Goal: Information Seeking & Learning: Learn about a topic

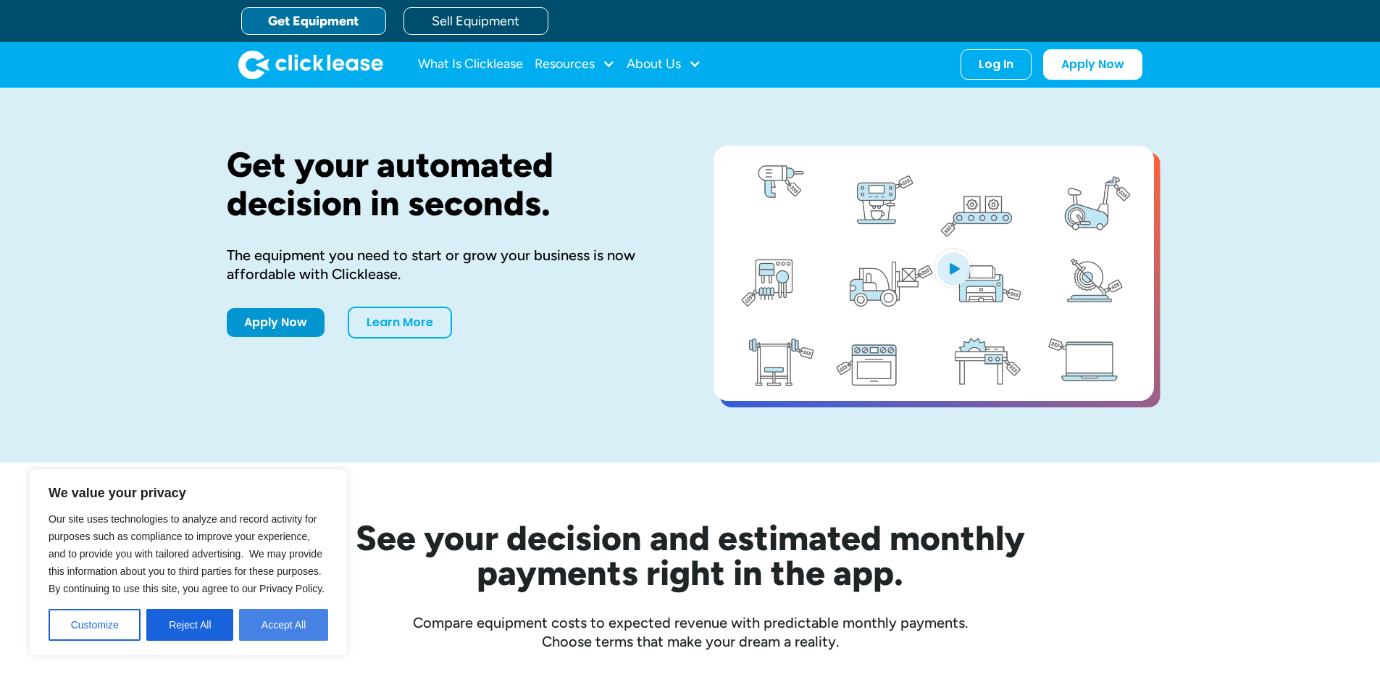
click at [301, 624] on button "Accept All" at bounding box center [283, 624] width 89 height 32
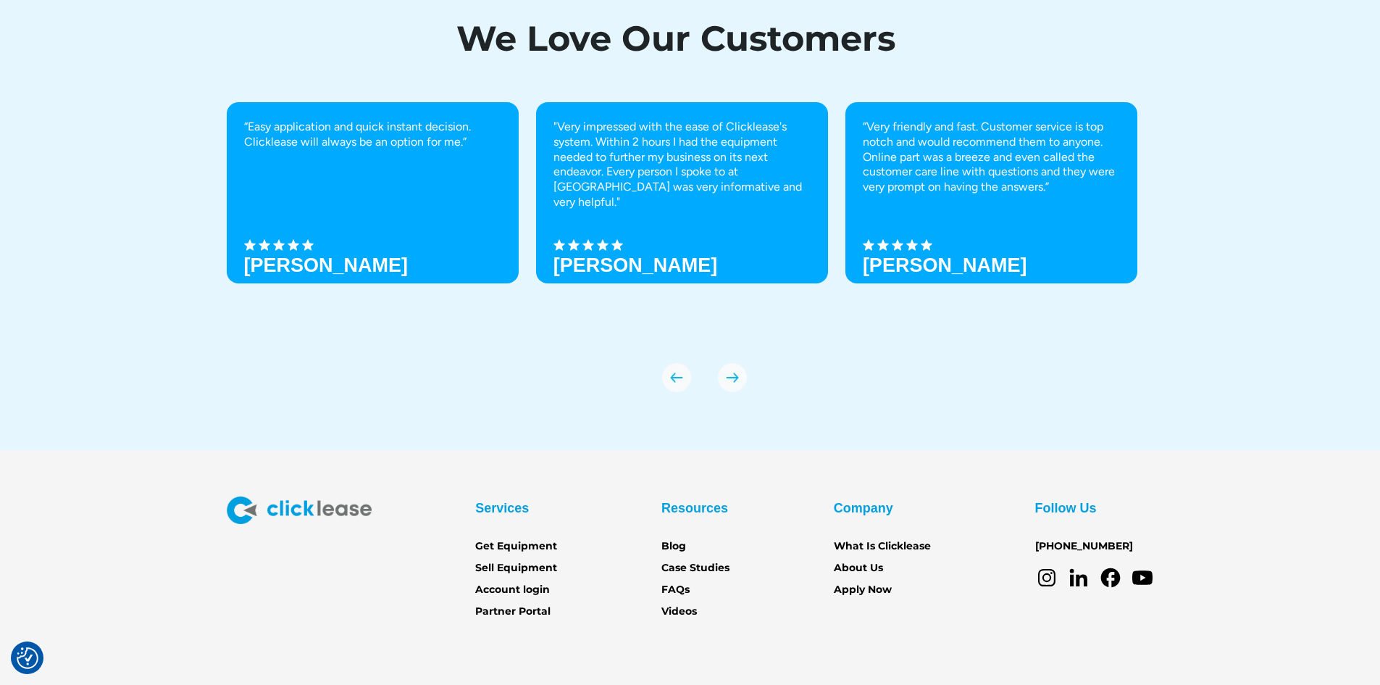
scroll to position [5037, 0]
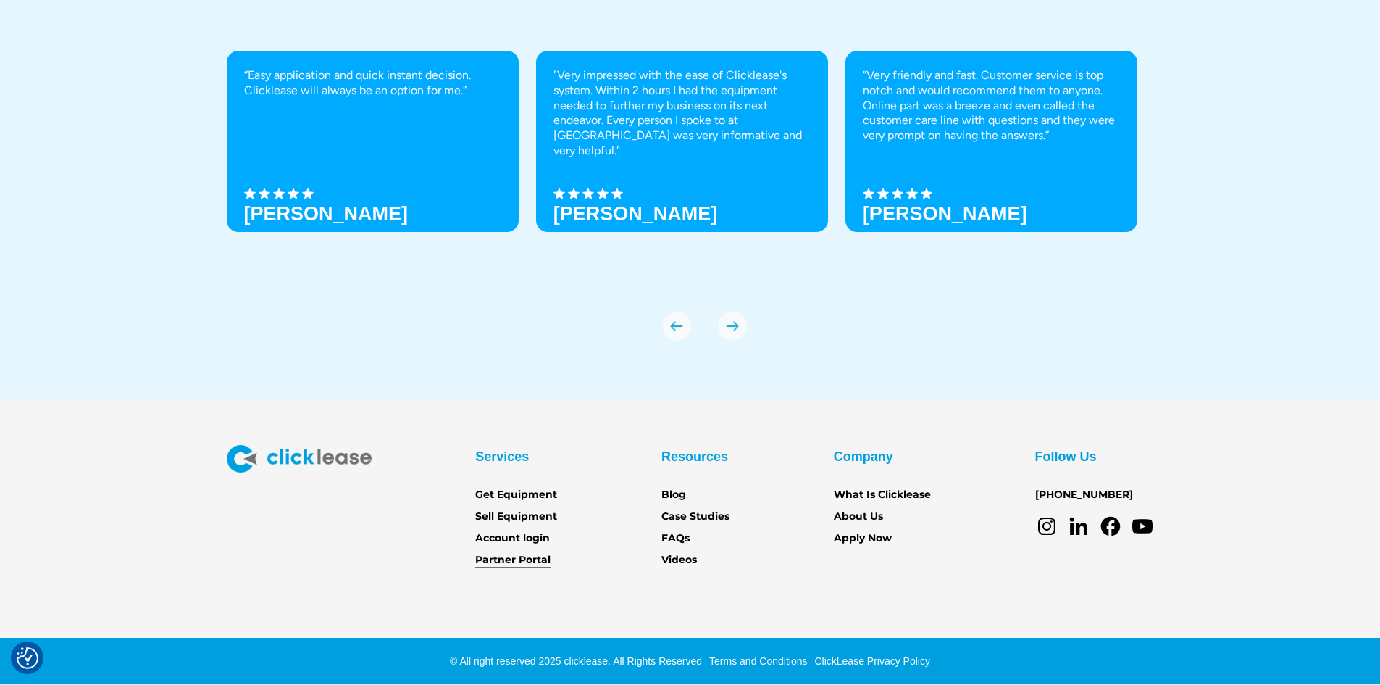
click at [518, 559] on link "Partner Portal" at bounding box center [512, 560] width 75 height 16
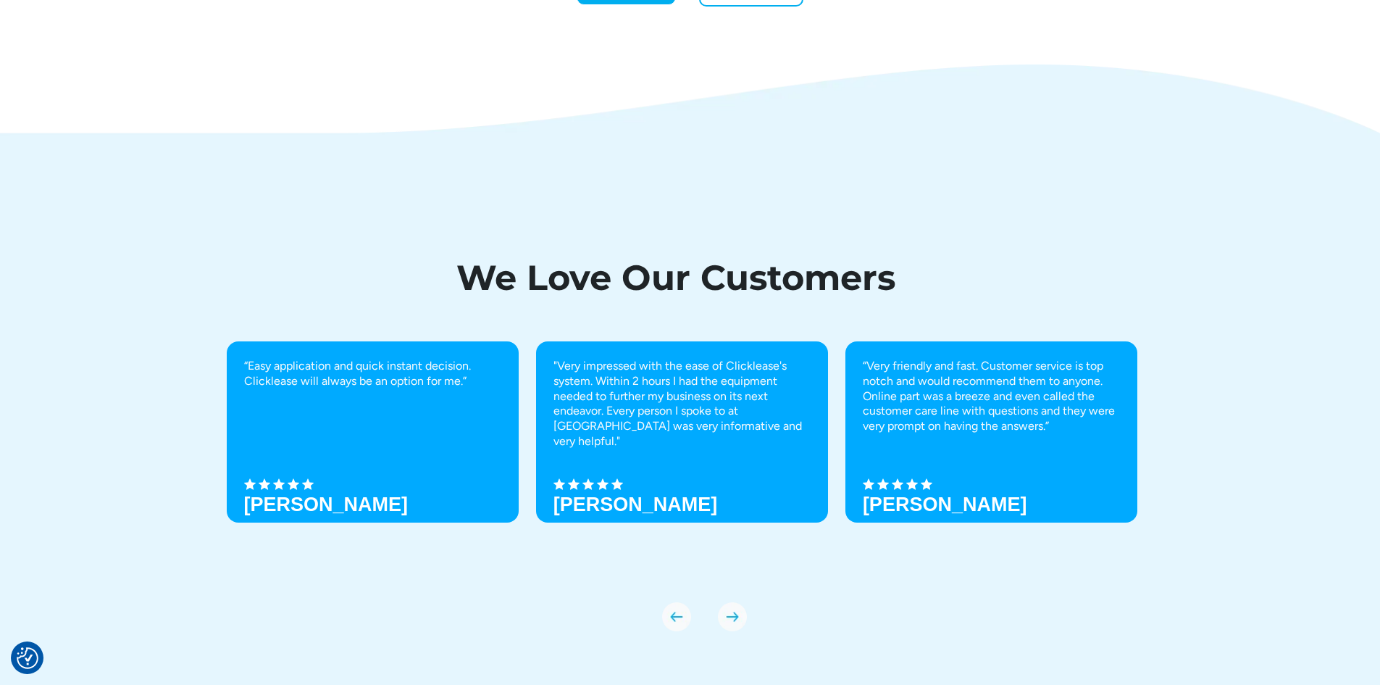
scroll to position [5037, 0]
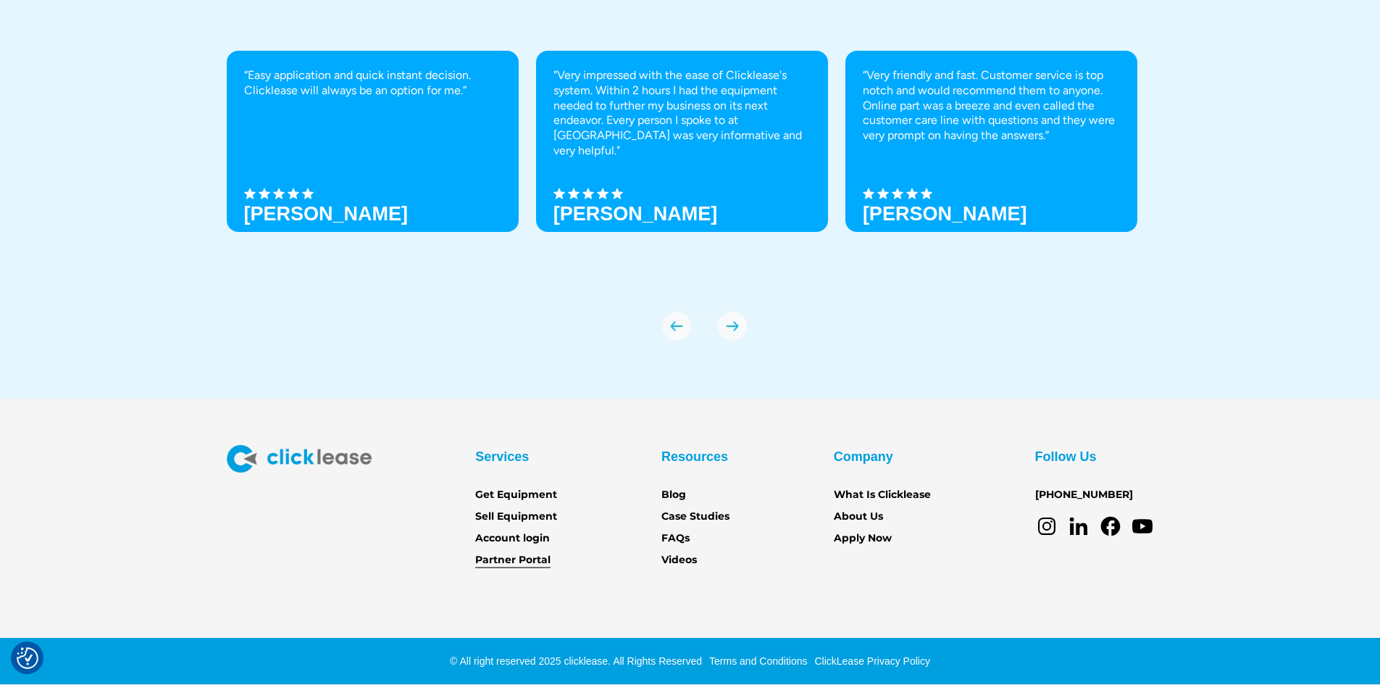
click at [527, 561] on link "Partner Portal" at bounding box center [512, 560] width 75 height 16
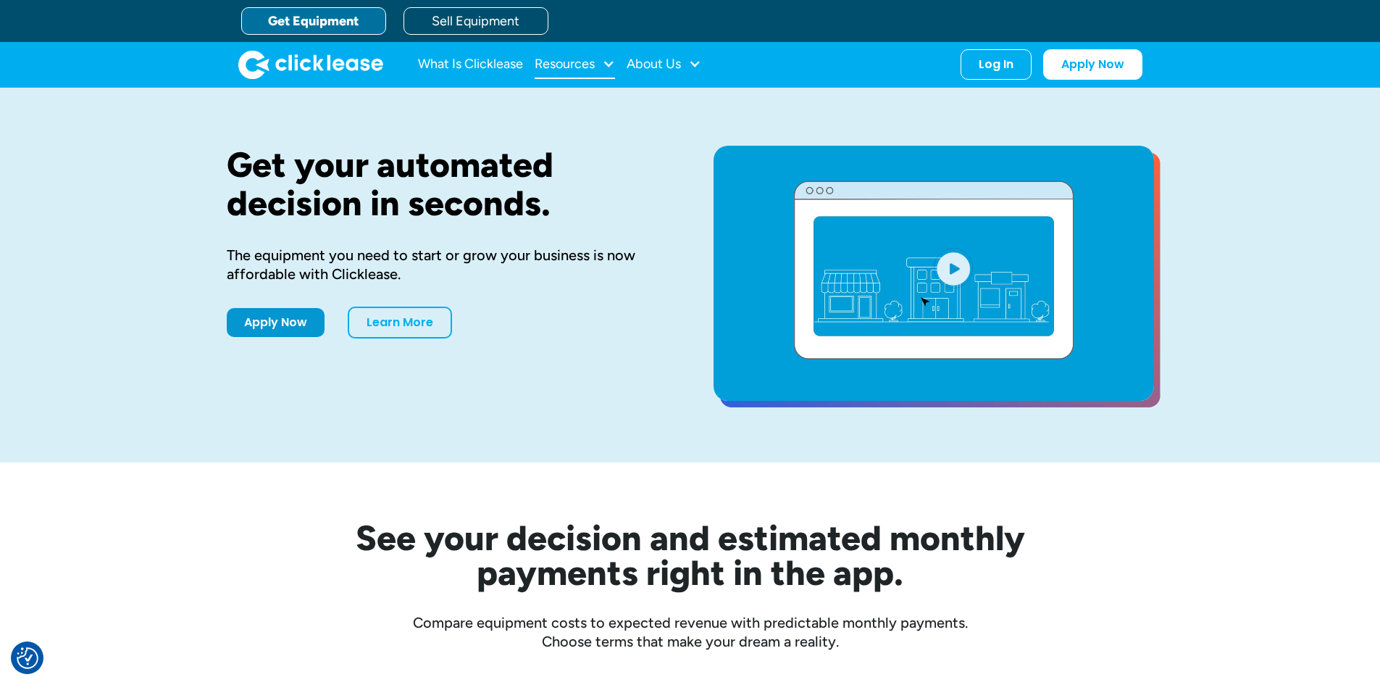
click at [575, 64] on div "Resources" at bounding box center [565, 64] width 60 height 0
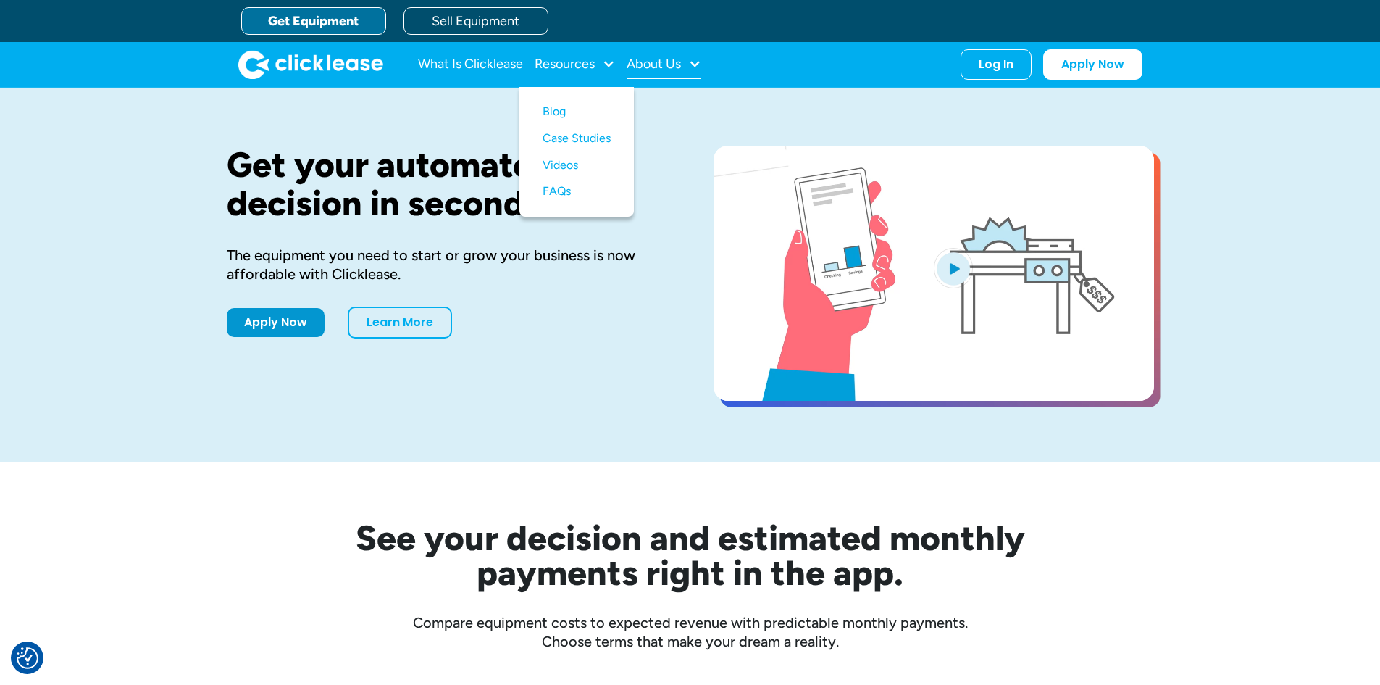
click at [652, 64] on div "About Us" at bounding box center [654, 64] width 54 height 0
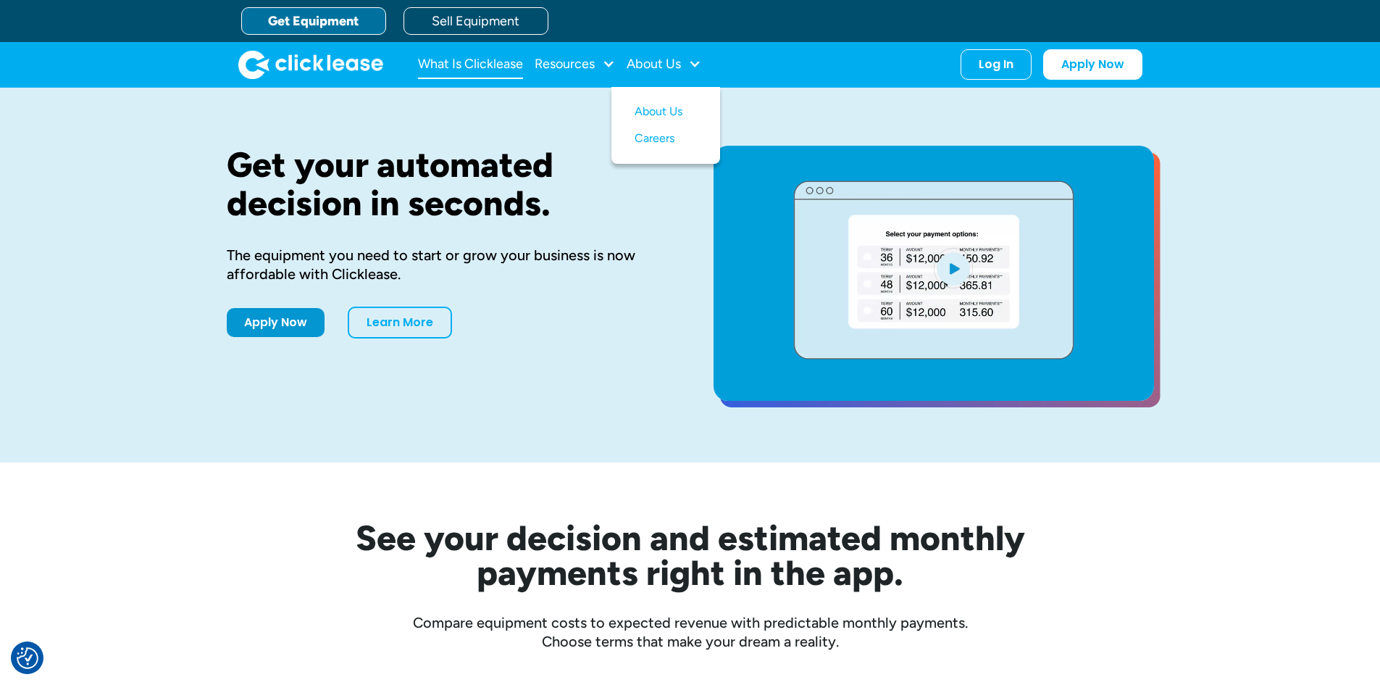
click at [502, 62] on link "What Is Clicklease" at bounding box center [470, 64] width 105 height 29
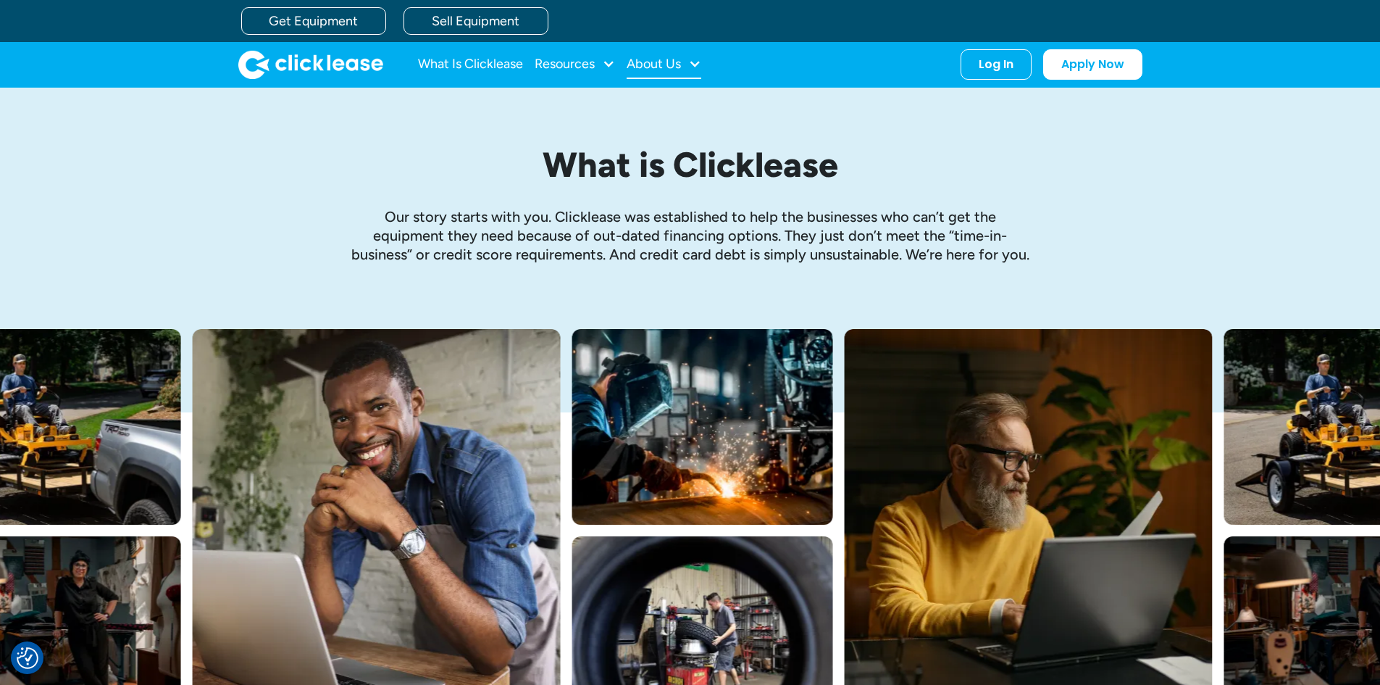
click at [679, 64] on div "About Us" at bounding box center [654, 64] width 54 height 0
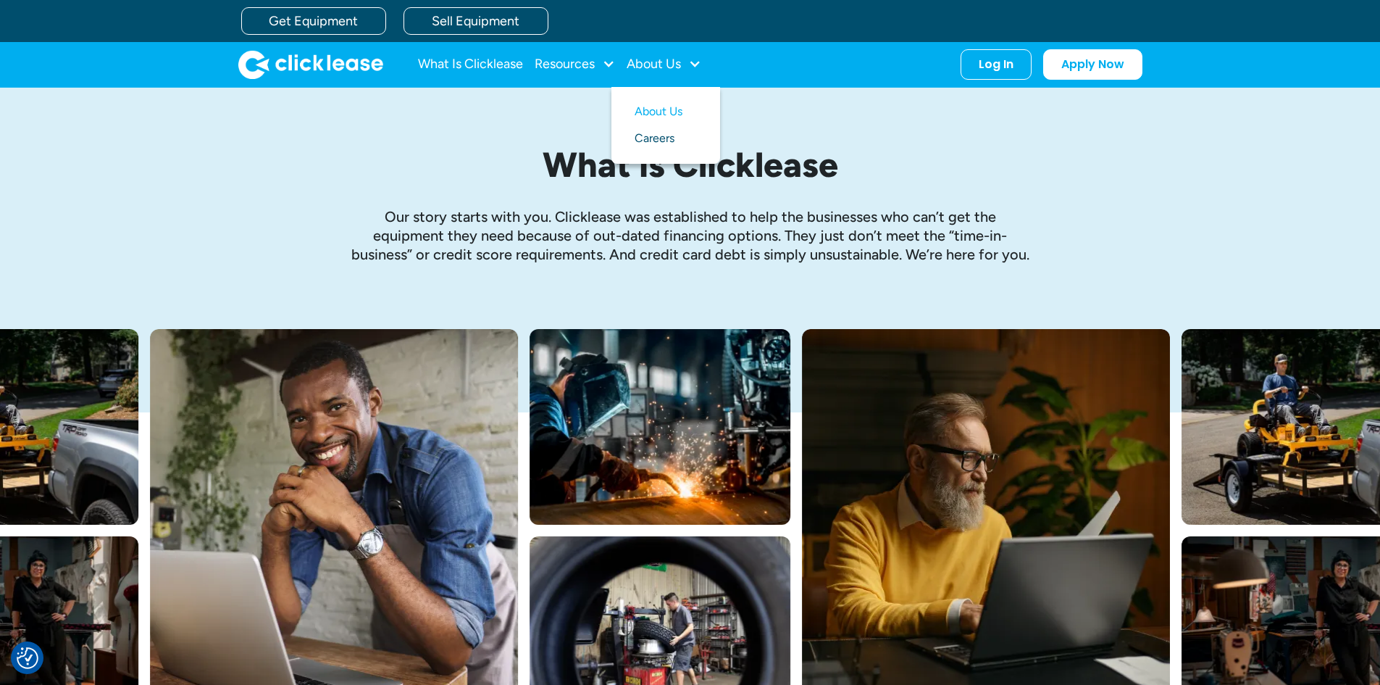
click at [674, 140] on link "Careers" at bounding box center [666, 138] width 62 height 27
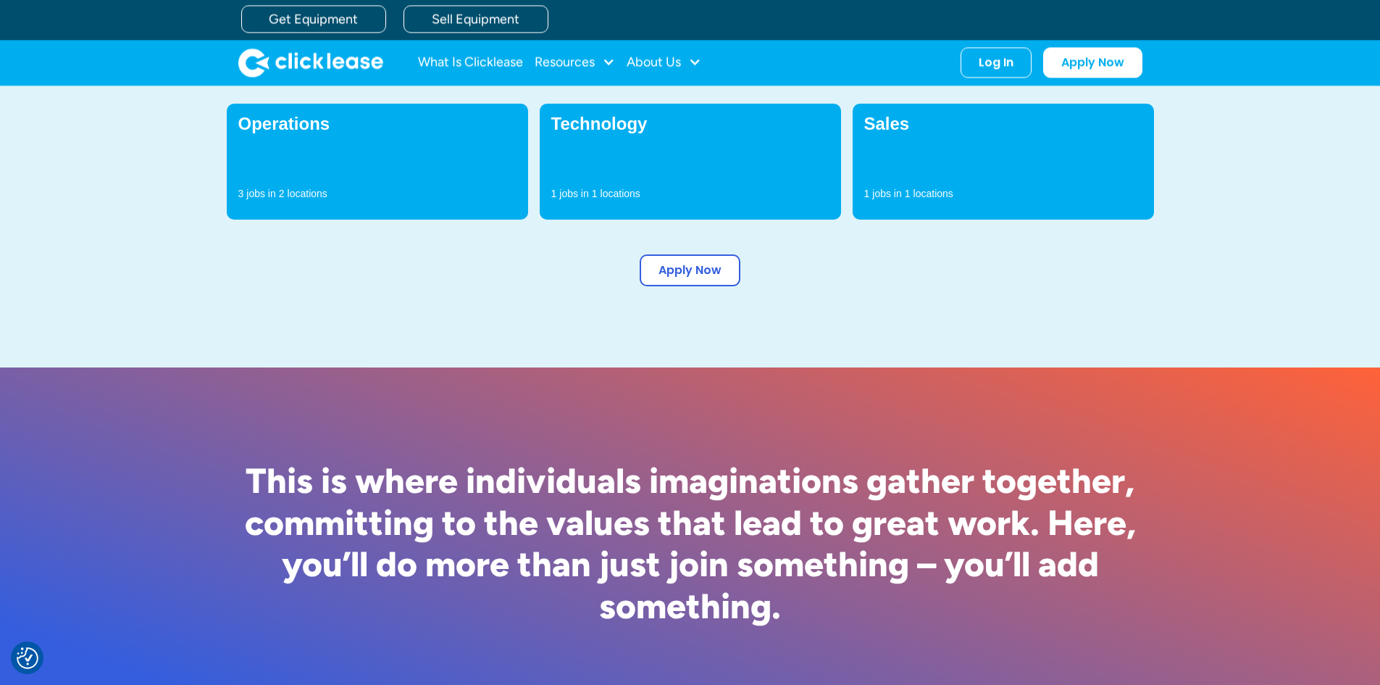
scroll to position [435, 0]
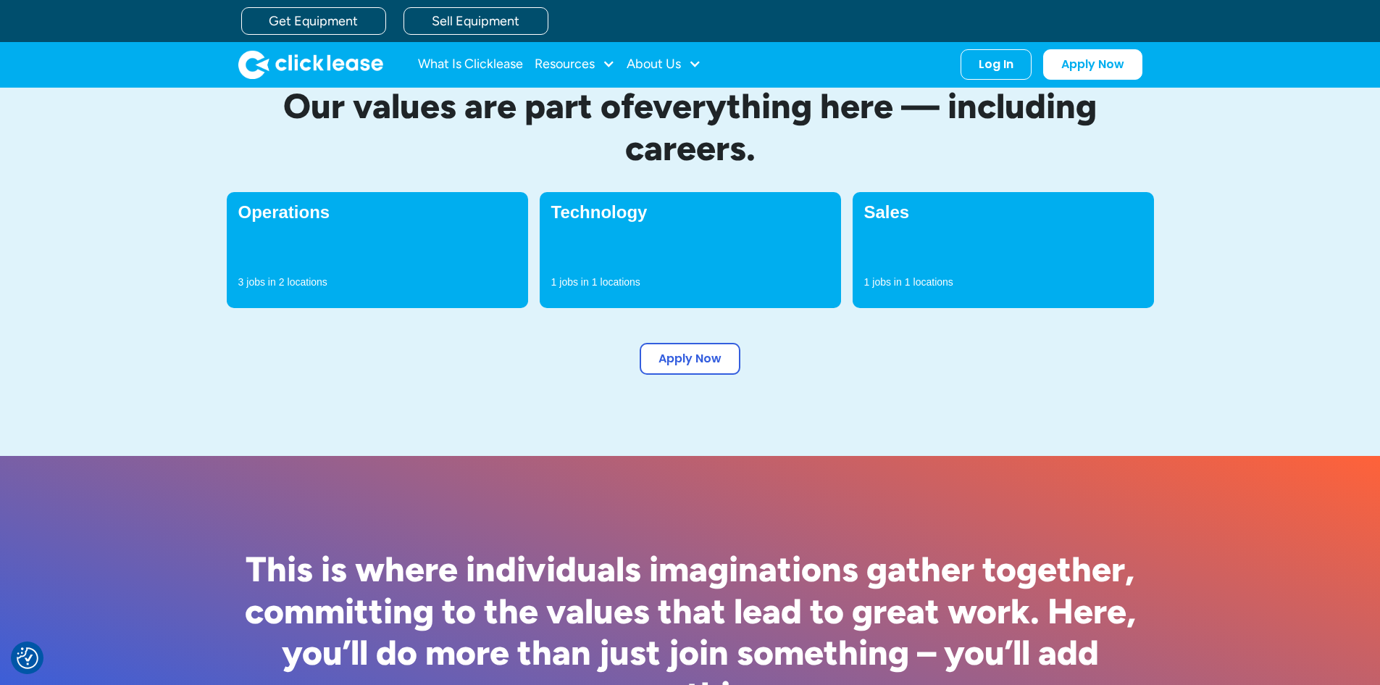
click at [622, 286] on p "locations" at bounding box center [621, 282] width 40 height 14
click at [580, 218] on h4 "Technology" at bounding box center [690, 212] width 278 height 17
click at [279, 283] on p "2" at bounding box center [282, 282] width 6 height 14
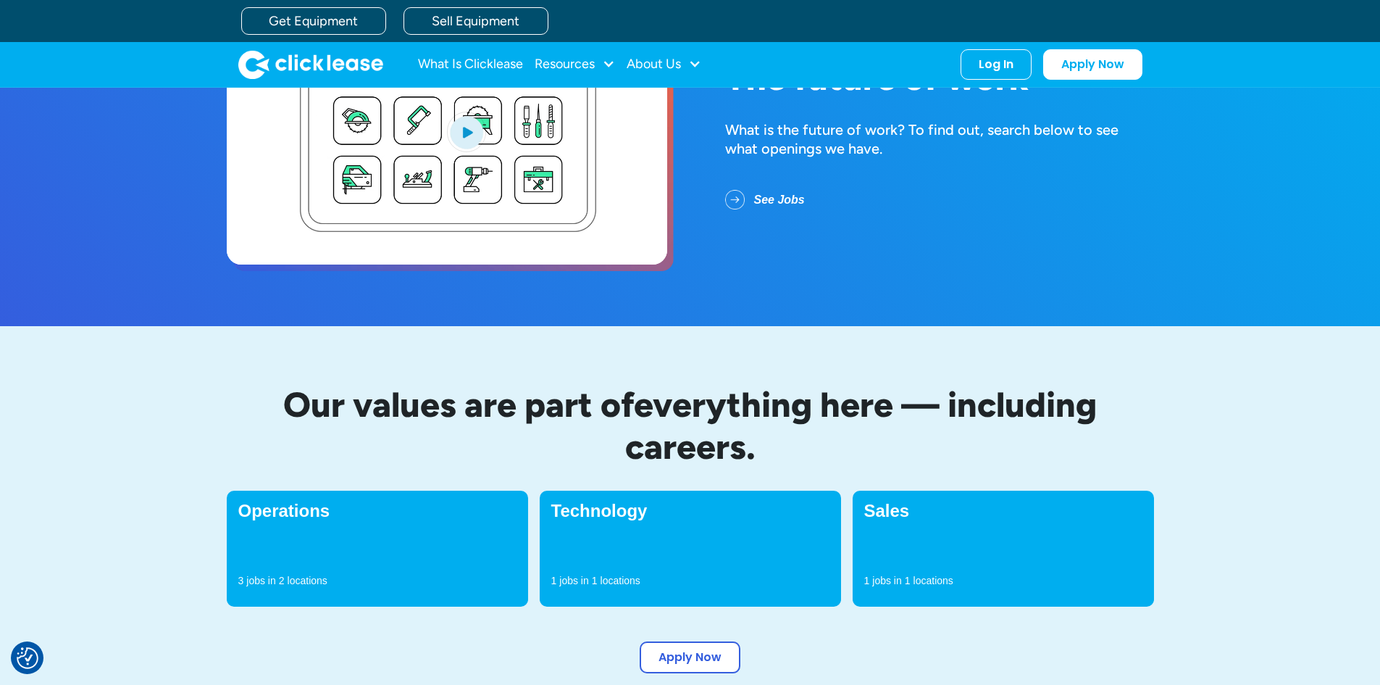
scroll to position [0, 0]
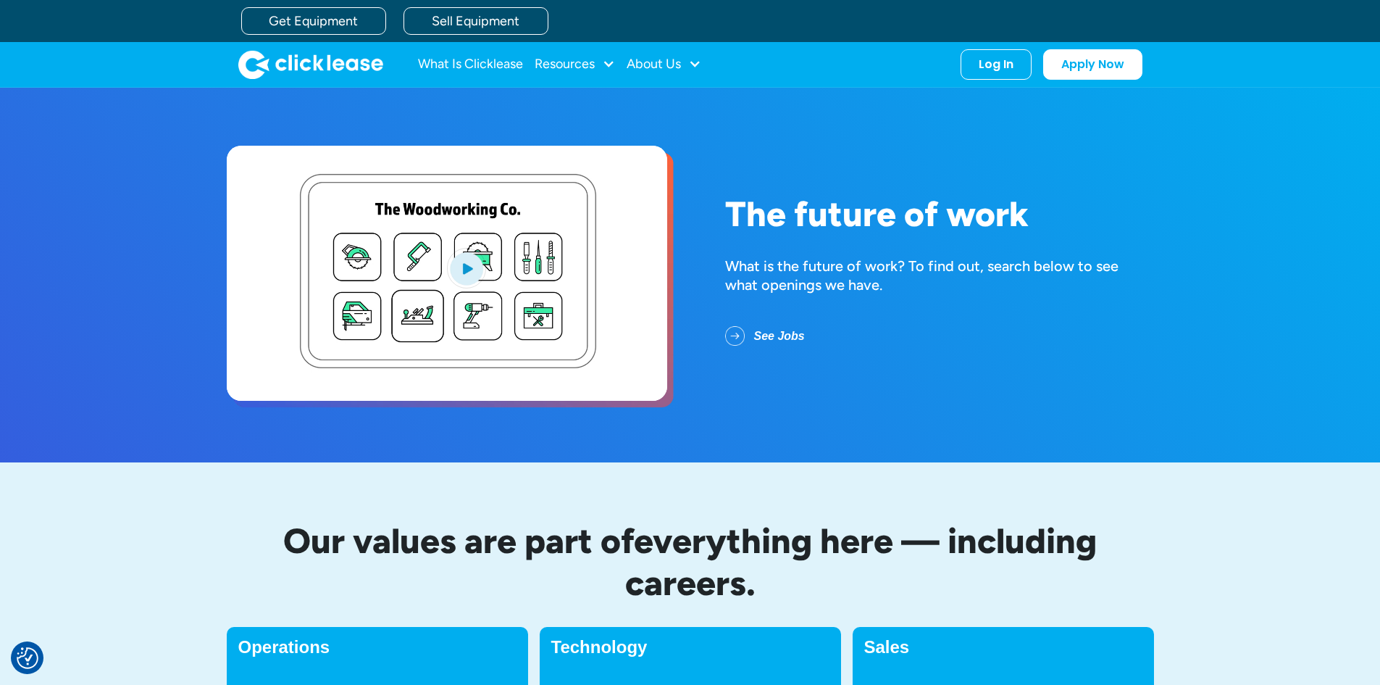
click at [758, 333] on link "See Jobs" at bounding box center [776, 336] width 103 height 38
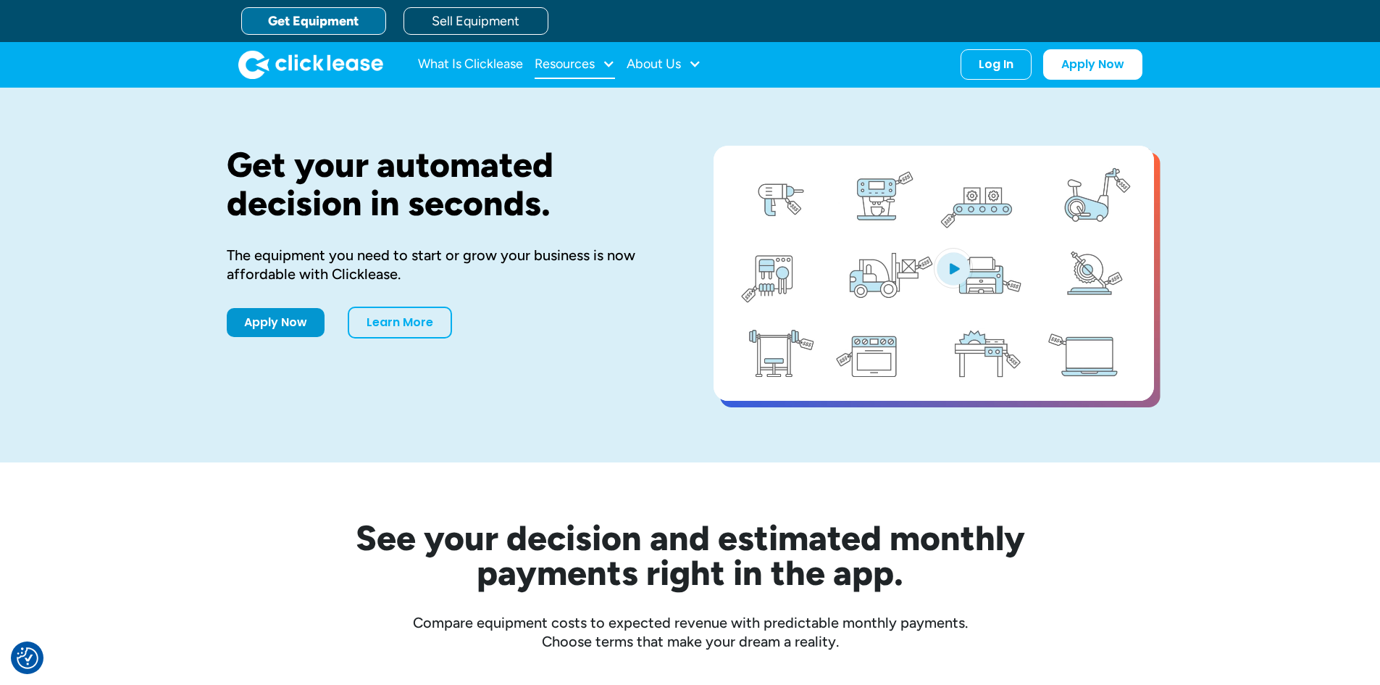
click at [580, 64] on div "Resources" at bounding box center [565, 64] width 60 height 0
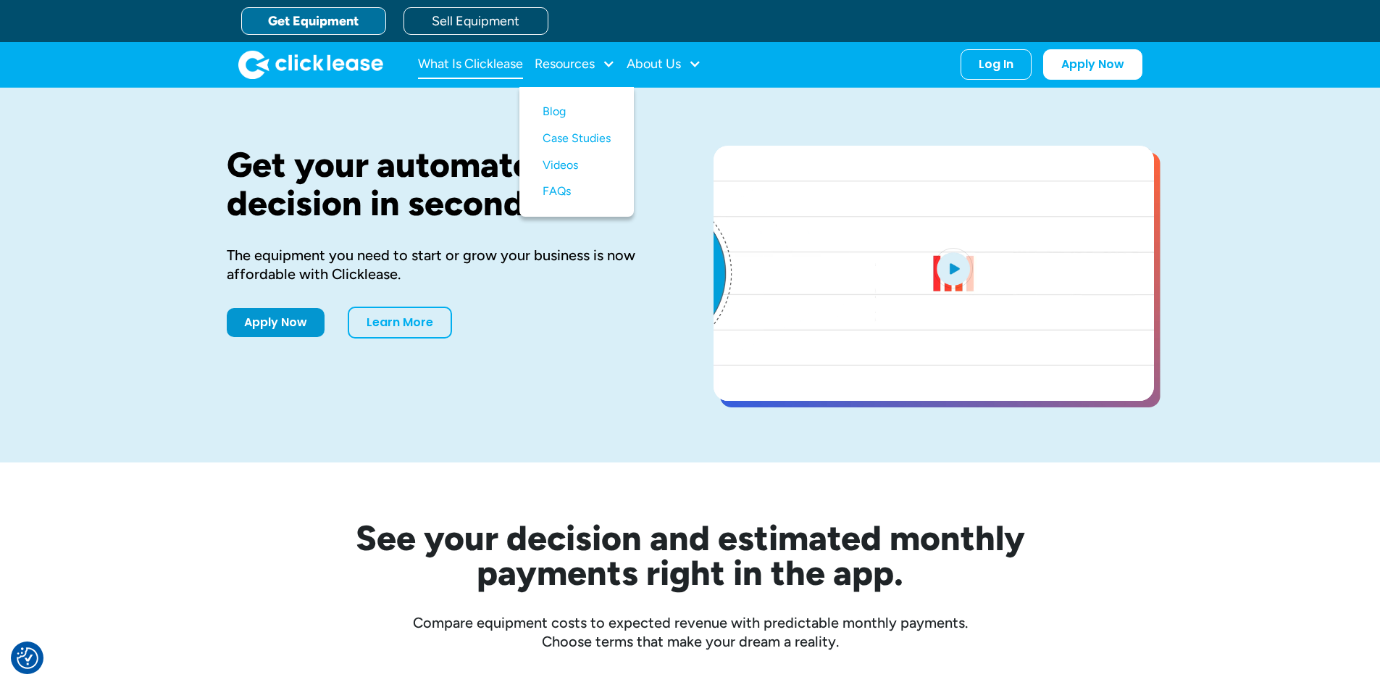
click at [466, 61] on link "What Is Clicklease" at bounding box center [470, 64] width 105 height 29
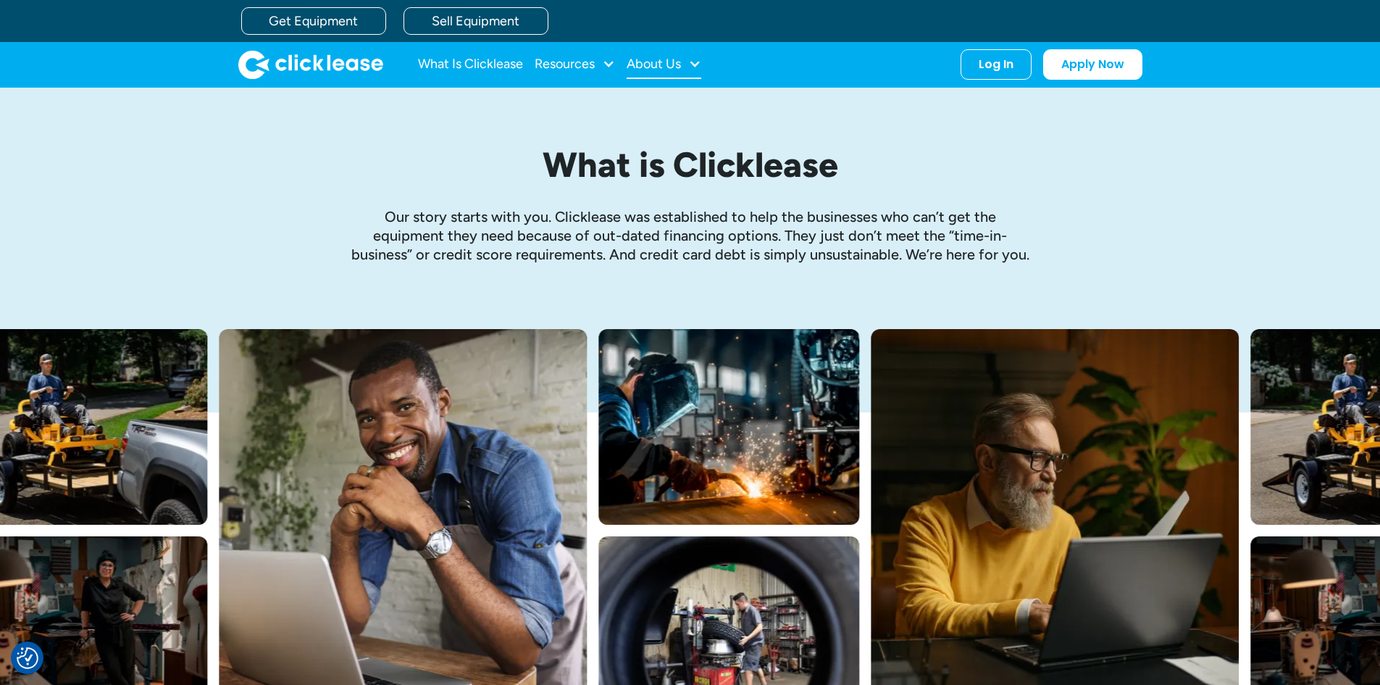
click at [643, 64] on div "About Us" at bounding box center [654, 64] width 54 height 0
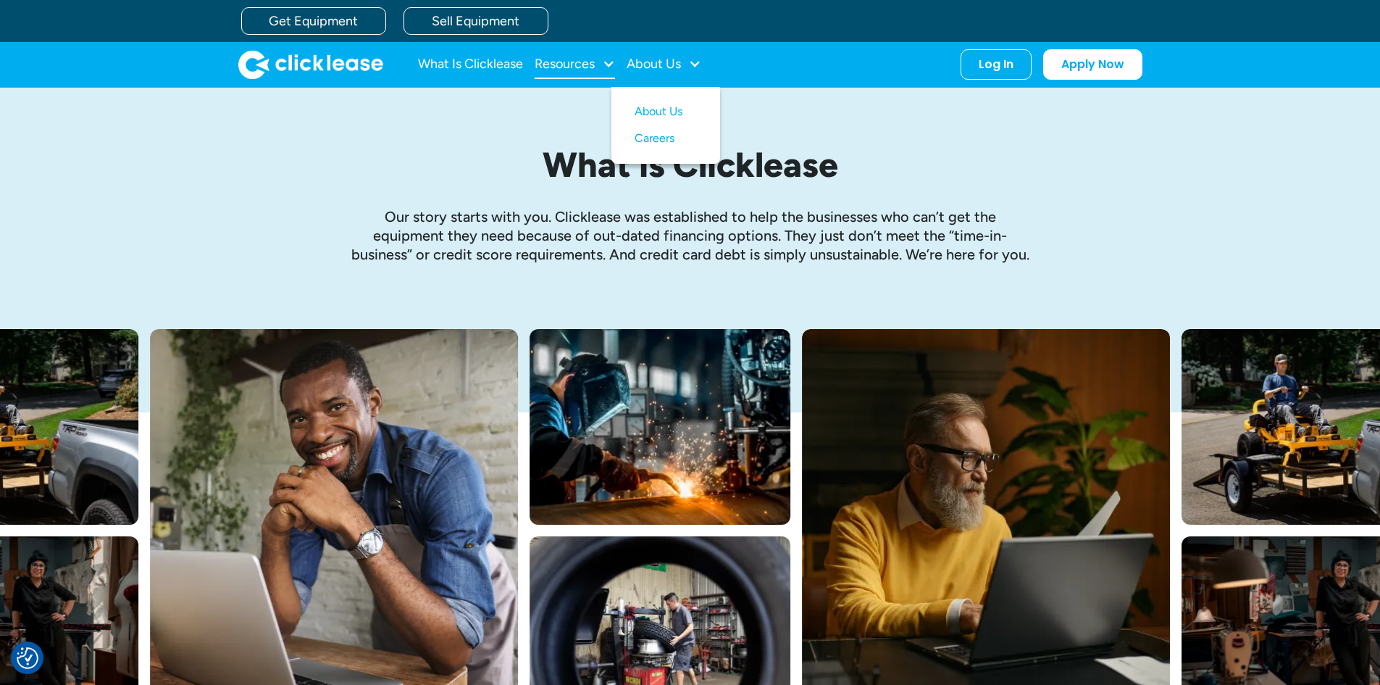
click at [577, 64] on div "Resources" at bounding box center [565, 64] width 60 height 0
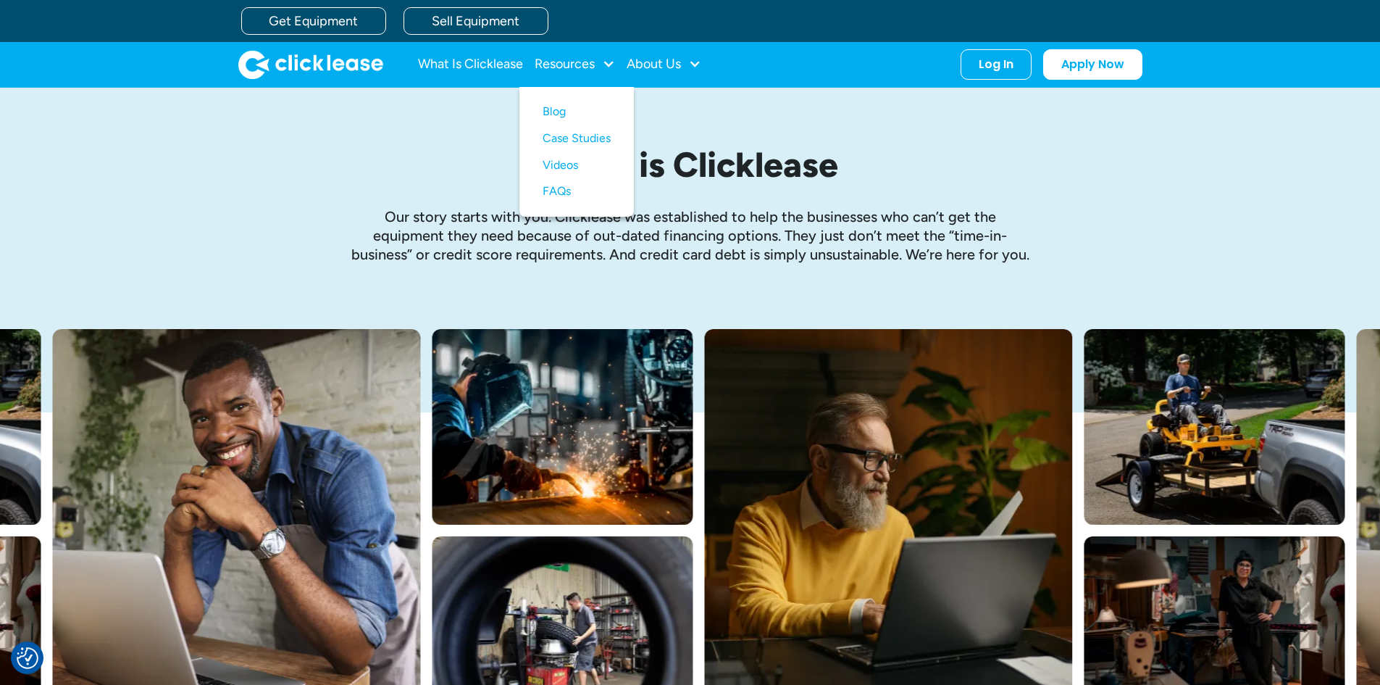
click at [315, 54] on img "home" at bounding box center [310, 64] width 145 height 29
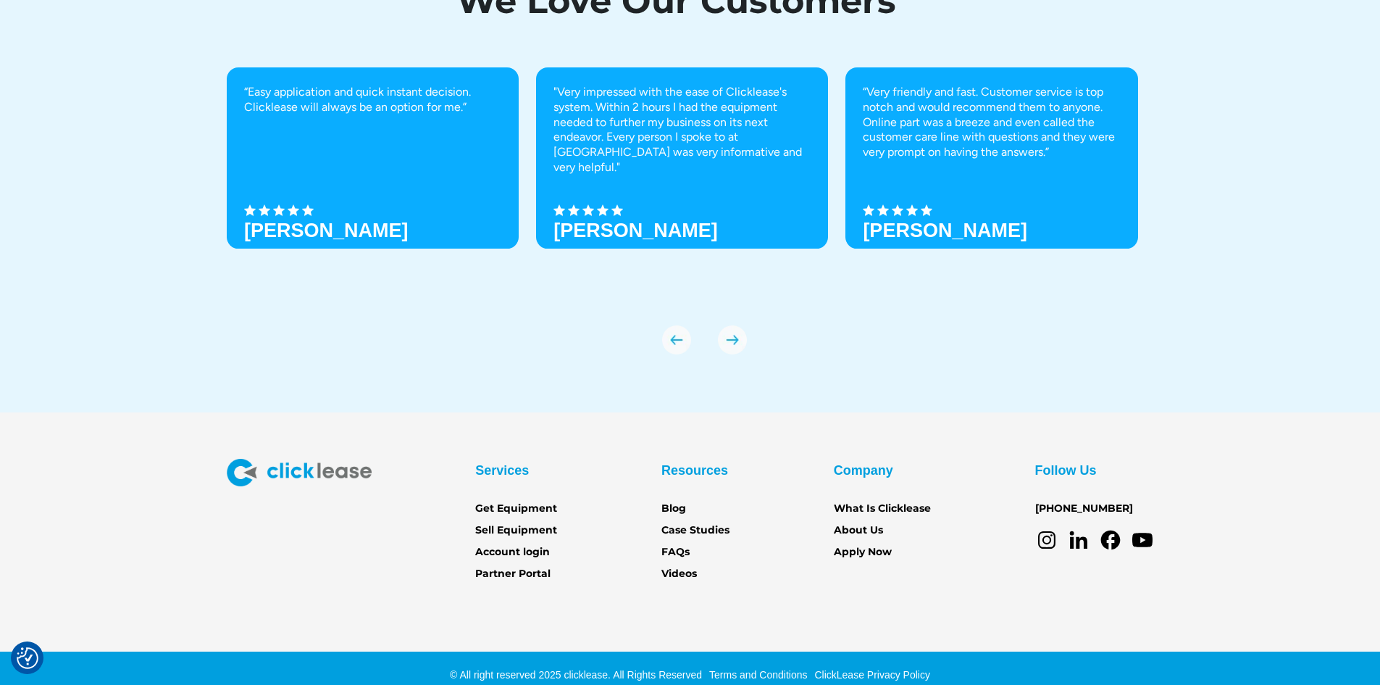
scroll to position [5037, 0]
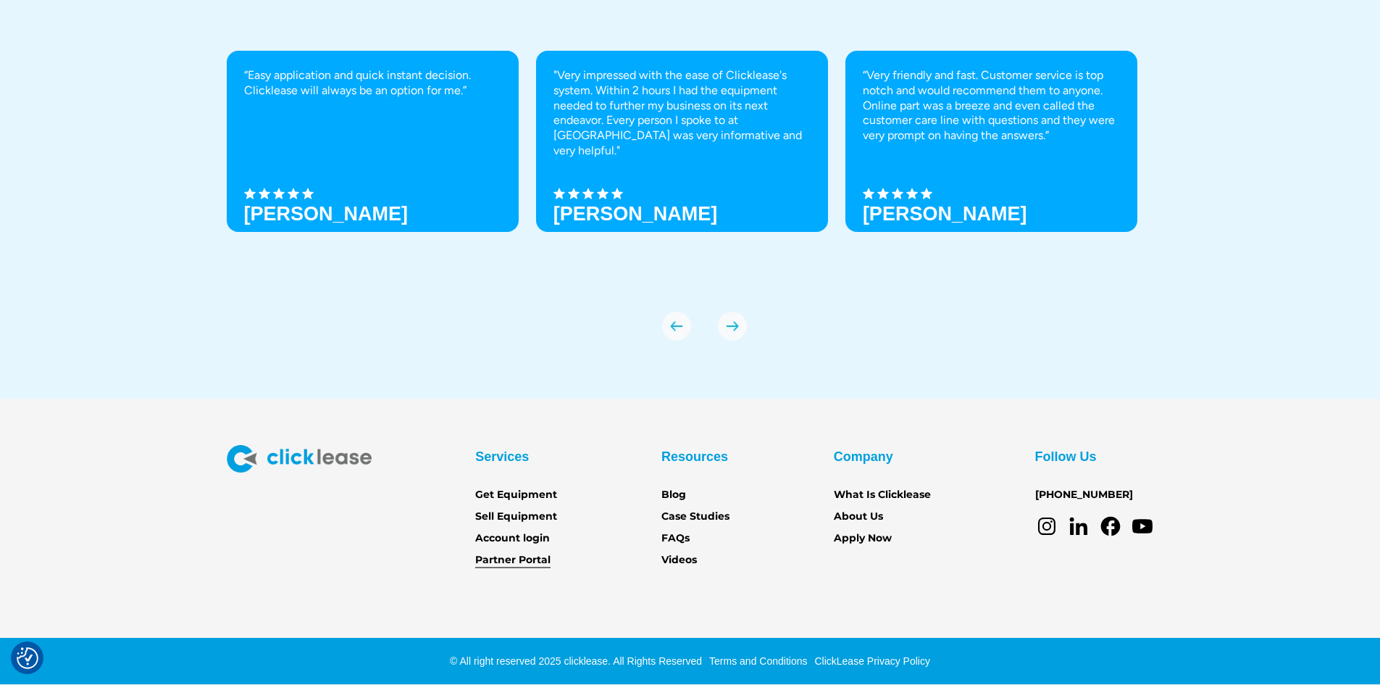
click at [512, 557] on link "Partner Portal" at bounding box center [512, 560] width 75 height 16
